Goal: Transaction & Acquisition: Download file/media

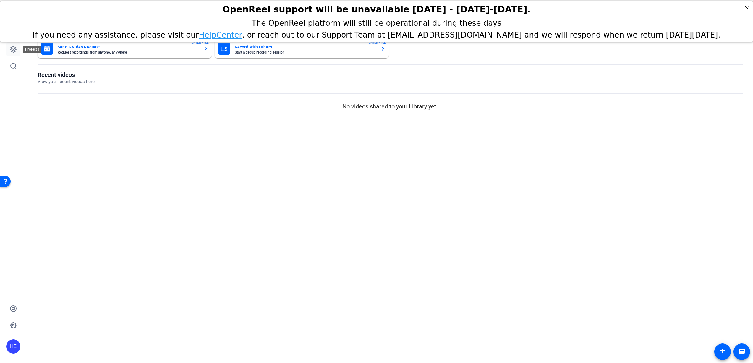
click at [12, 51] on icon at bounding box center [13, 49] width 6 height 6
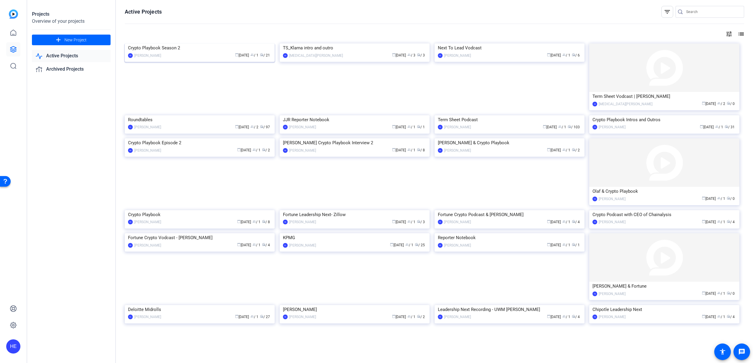
click at [190, 52] on div "Crypto Playbook Season 2" at bounding box center [199, 47] width 143 height 9
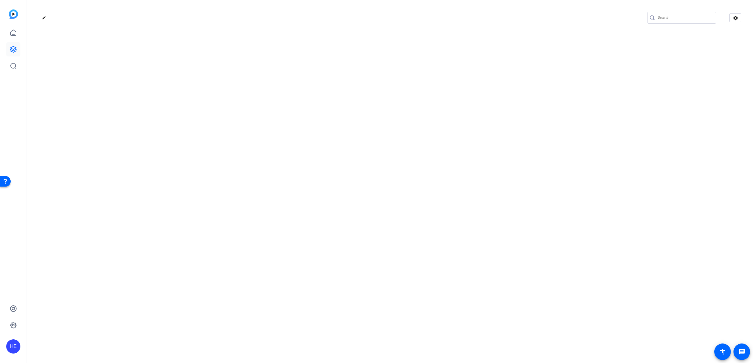
click at [190, 97] on div "edit settings" at bounding box center [389, 181] width 725 height 363
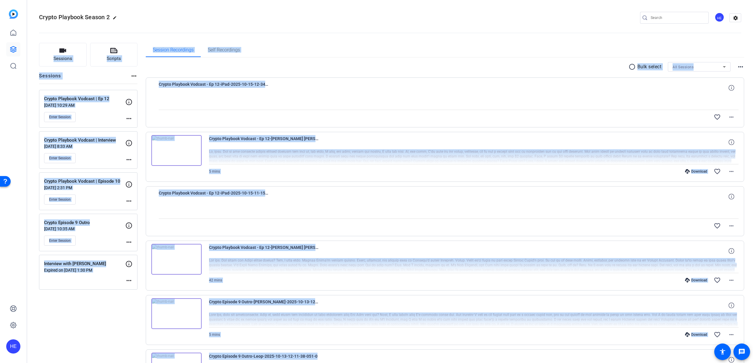
click at [355, 105] on div at bounding box center [449, 102] width 580 height 15
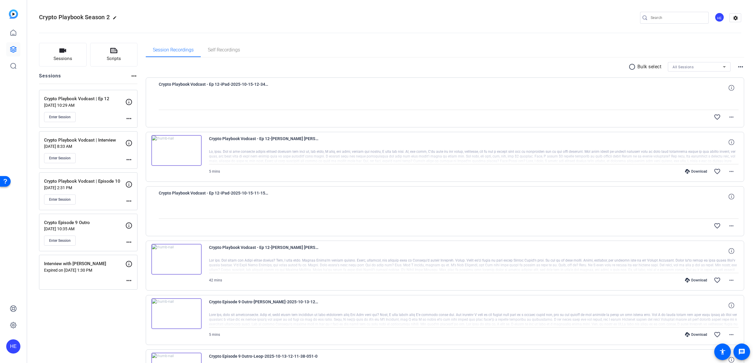
click at [356, 16] on div "Crypto Playbook Season 2 edit HE settings" at bounding box center [390, 17] width 702 height 9
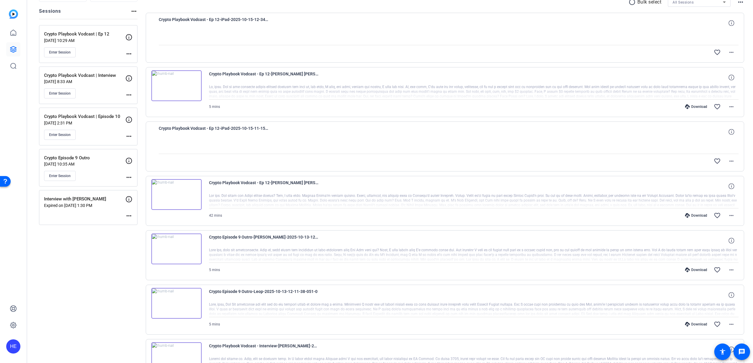
scroll to position [189, 0]
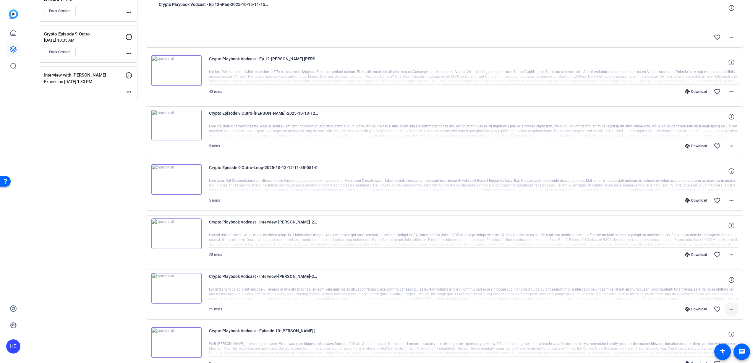
click at [730, 310] on mat-icon "more_horiz" at bounding box center [731, 309] width 7 height 7
click at [717, 251] on span "Download MP4" at bounding box center [712, 252] width 35 height 7
click at [728, 256] on mat-icon "more_horiz" at bounding box center [731, 254] width 7 height 7
click at [722, 282] on span "Download MP4" at bounding box center [712, 281] width 35 height 7
click at [730, 199] on mat-icon "more_horiz" at bounding box center [731, 200] width 7 height 7
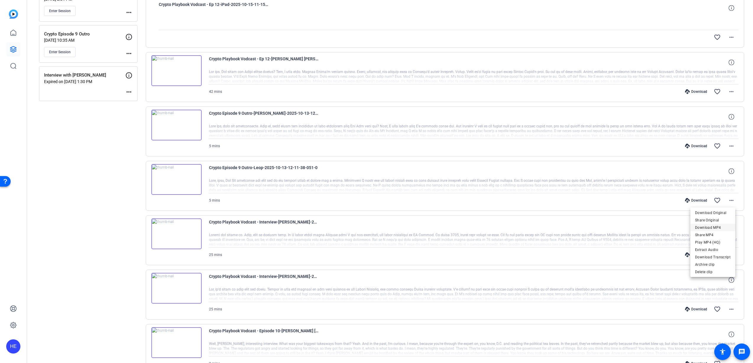
click at [717, 229] on span "Download MP4" at bounding box center [712, 227] width 35 height 7
click at [729, 146] on mat-icon "more_horiz" at bounding box center [731, 145] width 7 height 7
click at [714, 172] on span "Download MP4" at bounding box center [712, 173] width 35 height 7
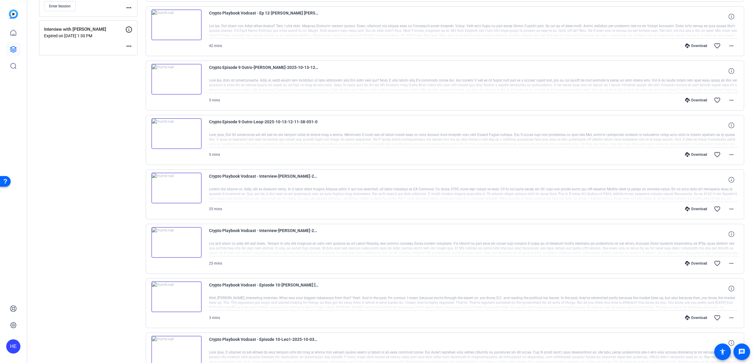
scroll to position [235, 0]
